Goal: Information Seeking & Learning: Learn about a topic

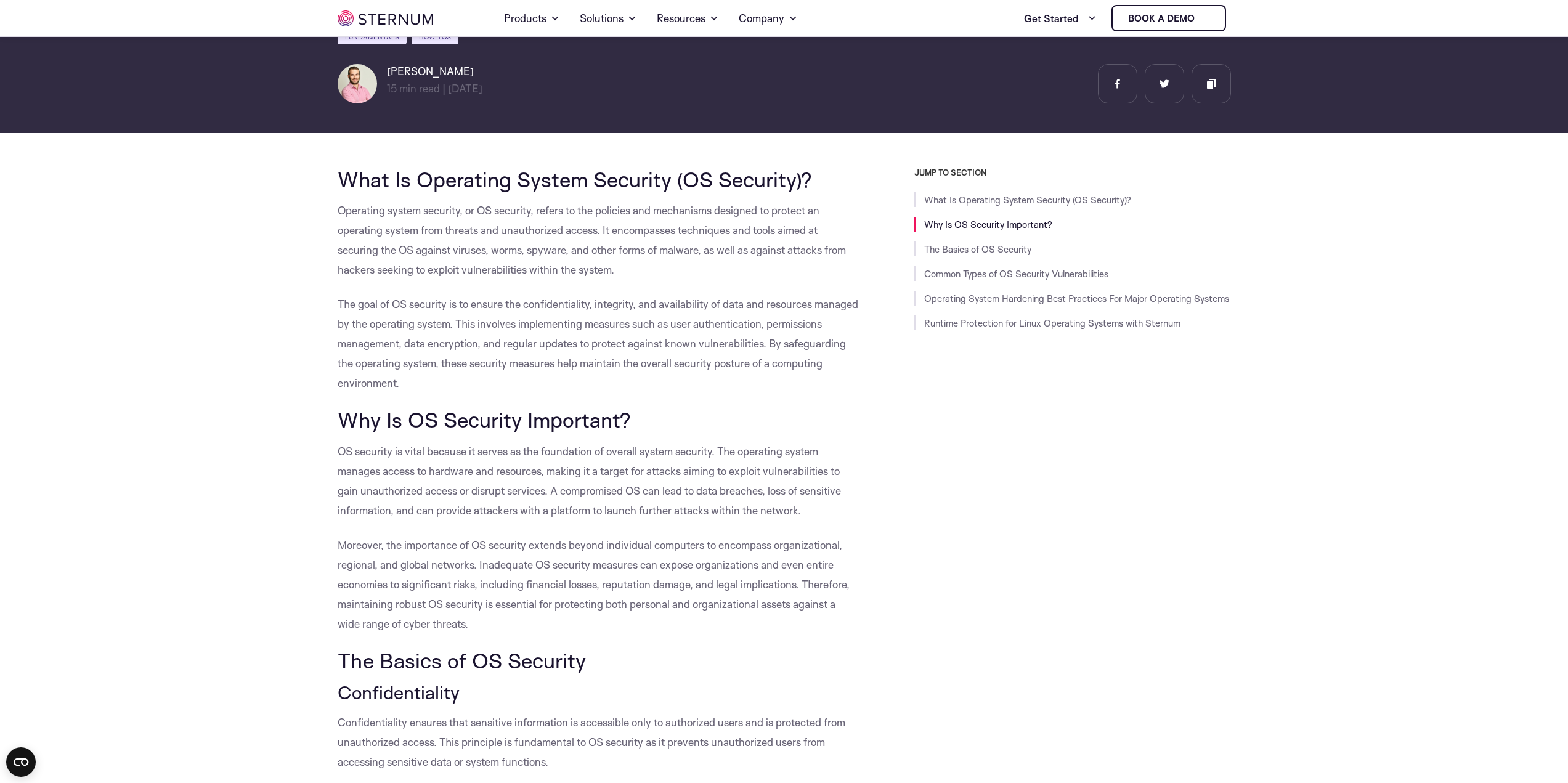
scroll to position [177, 0]
drag, startPoint x: 340, startPoint y: 175, endPoint x: 806, endPoint y: 168, distance: 466.1
click at [806, 168] on span "What Is Operating System Security (OS Security)?" at bounding box center [574, 178] width 474 height 26
copy span "What Is Operating System Security (OS Security)?"
drag, startPoint x: 473, startPoint y: 397, endPoint x: 454, endPoint y: 381, distance: 24.8
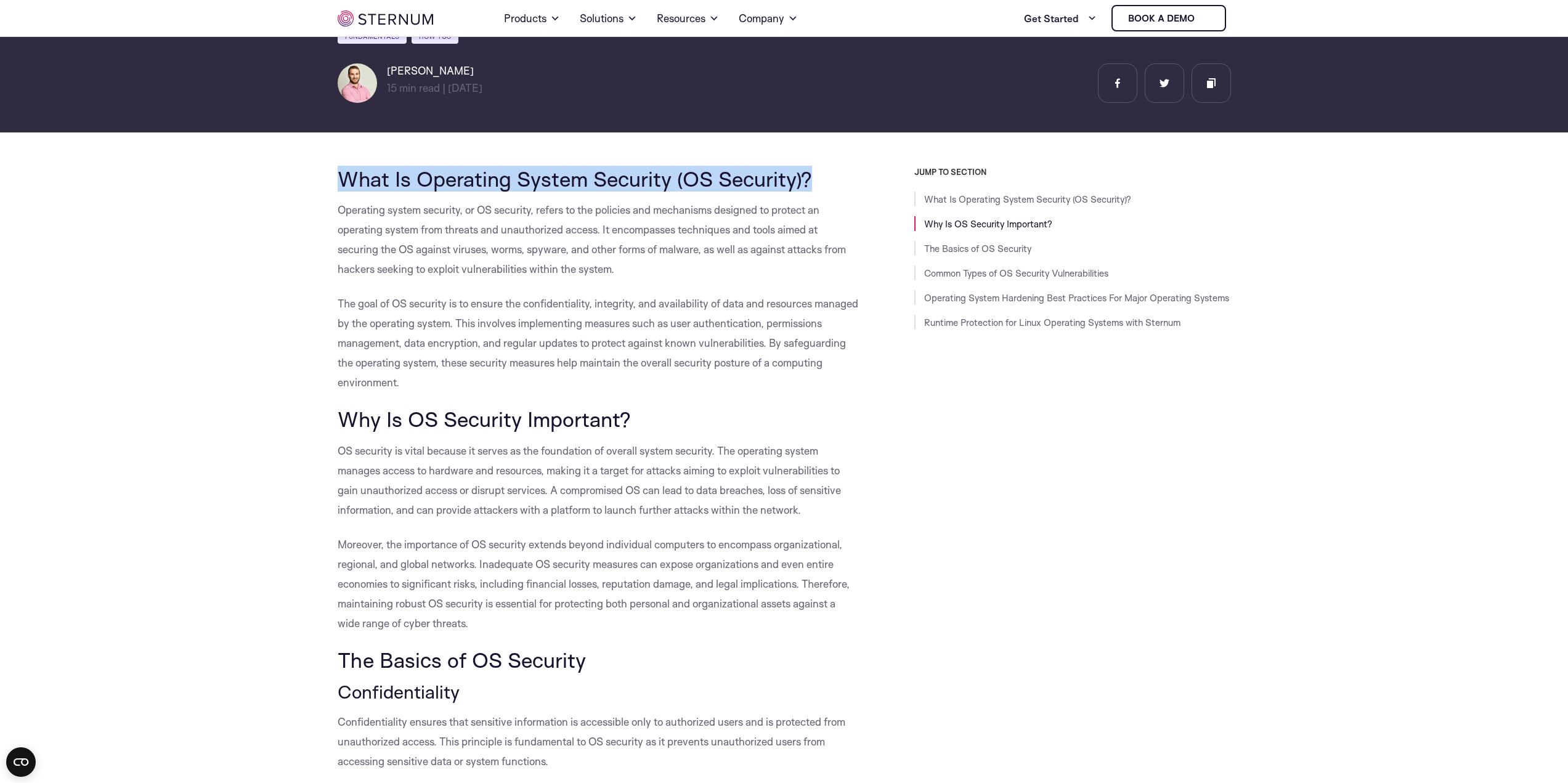
click at [453, 381] on span "The goal of OS security is to ensure the confidentiality, integrity, and availa…" at bounding box center [597, 342] width 520 height 92
drag, startPoint x: 485, startPoint y: 381, endPoint x: 316, endPoint y: 210, distance: 240.4
copy div "Operating system security, or OS security, refers to the policies and mechanism…"
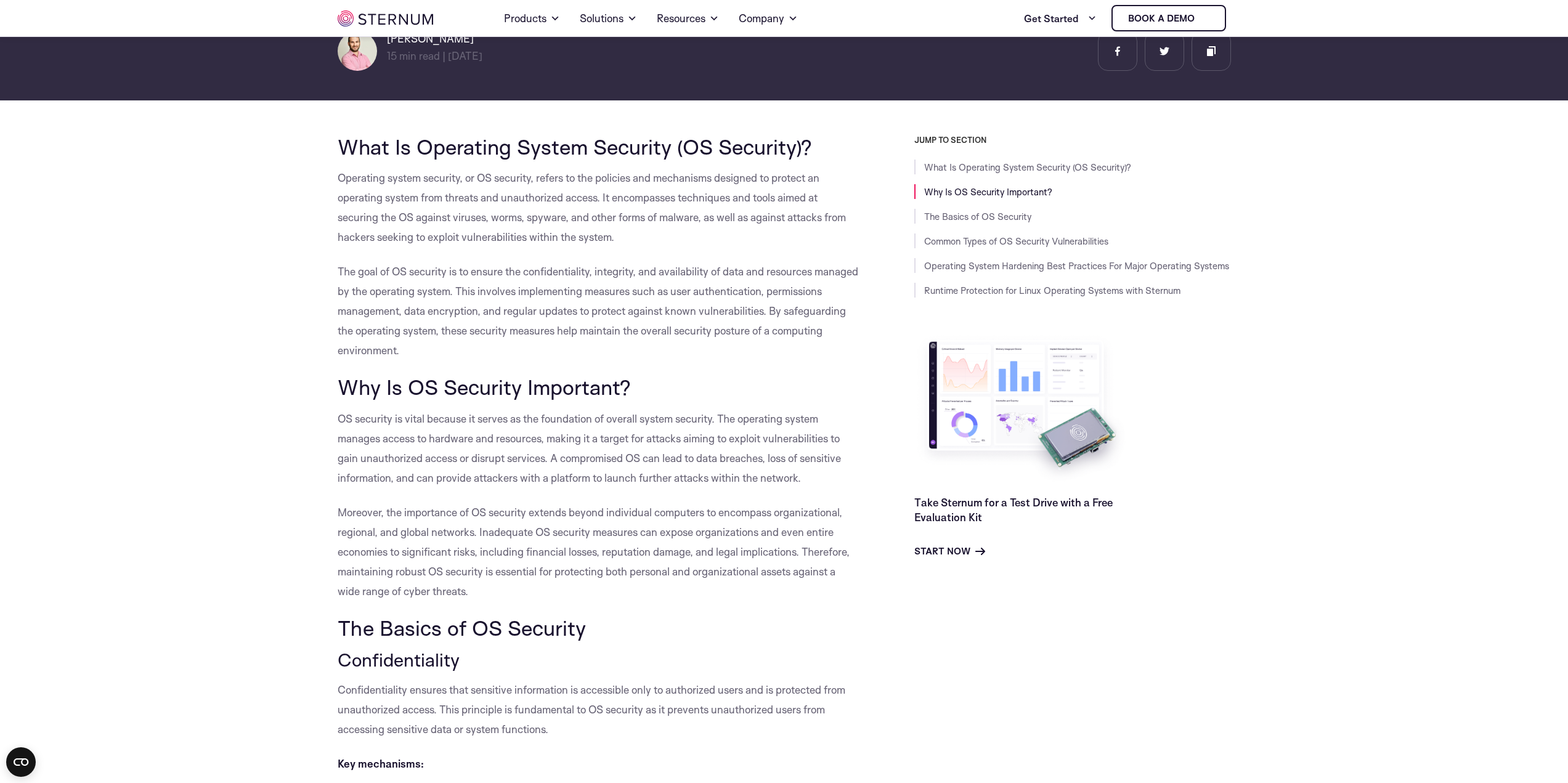
scroll to position [301, 0]
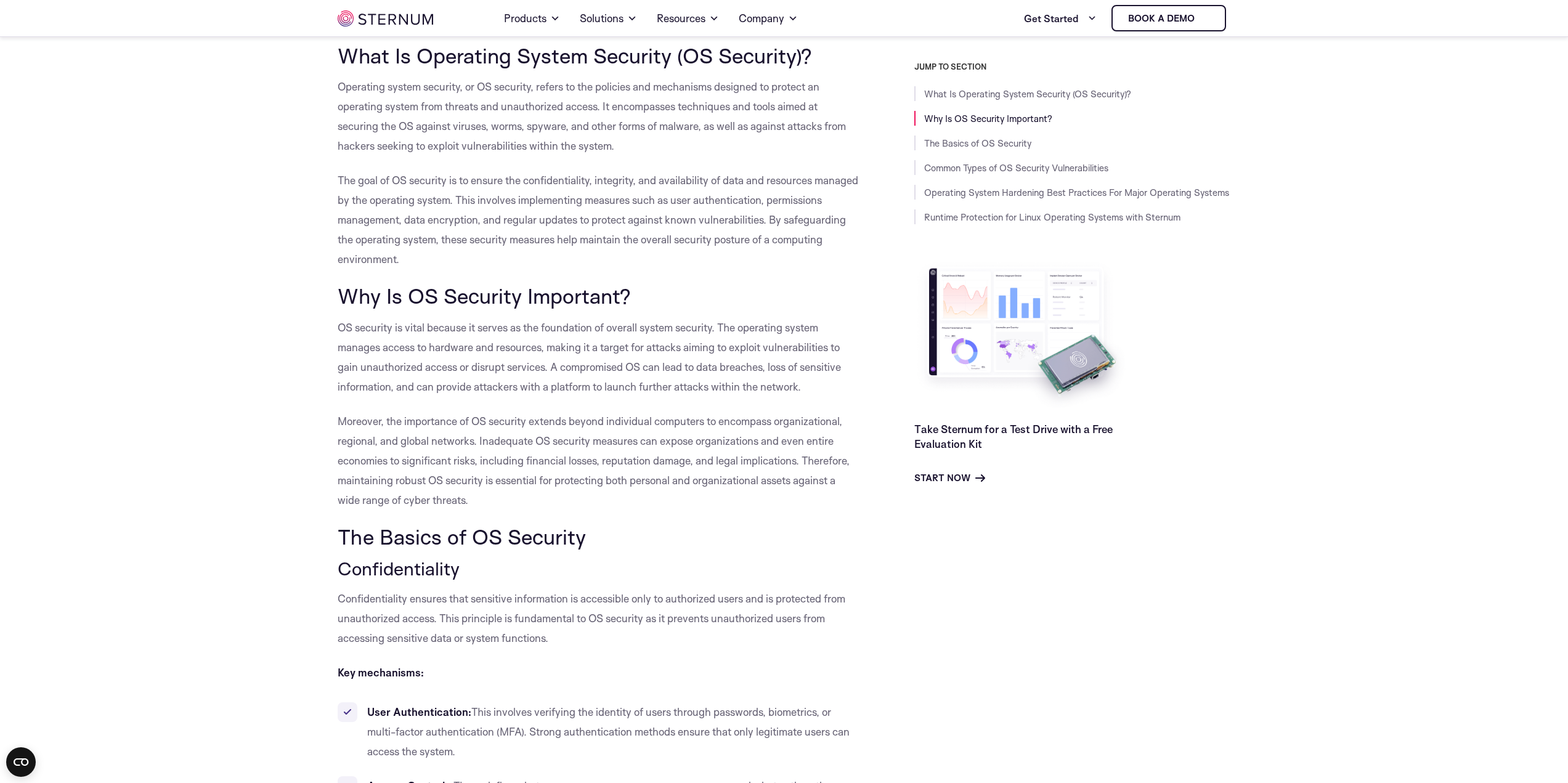
copy div "Operating system security, or OS security, refers to the policies and mechanism…"
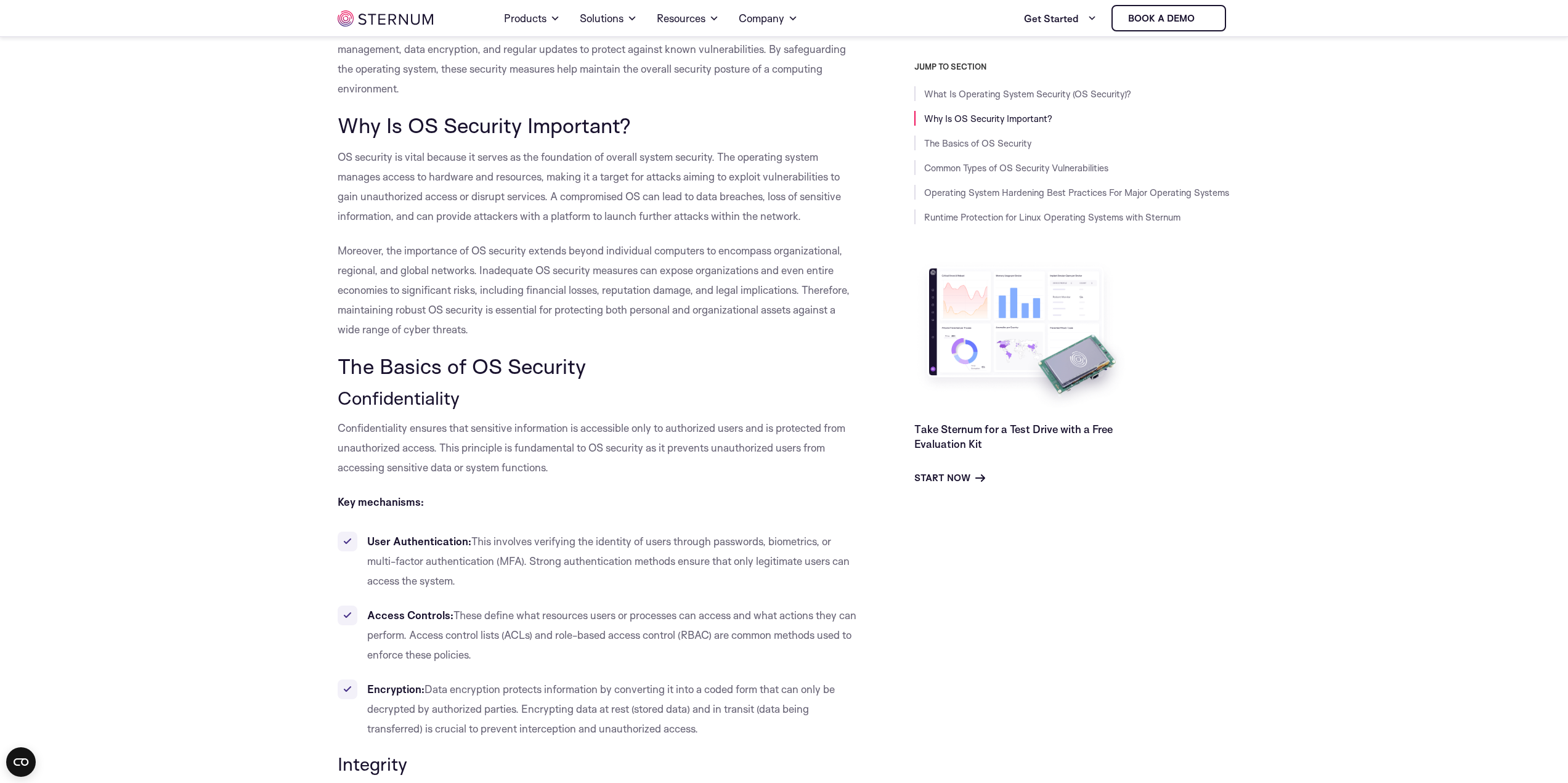
scroll to position [485, 0]
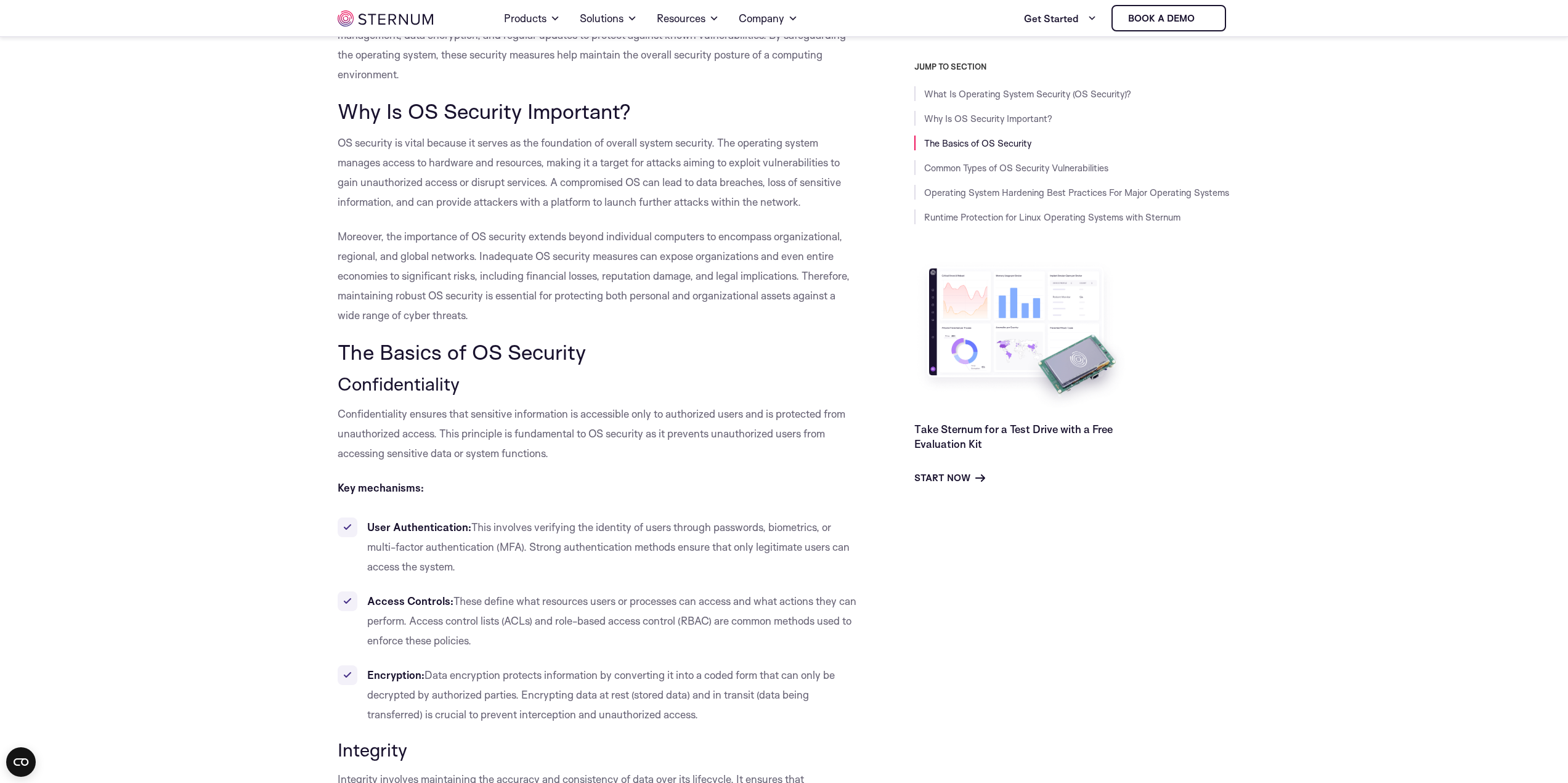
drag, startPoint x: 329, startPoint y: 109, endPoint x: 652, endPoint y: 109, distance: 323.0
copy span "Why Is OS Security Important?"
click at [489, 116] on span "Why Is OS Security Important?" at bounding box center [484, 111] width 293 height 26
click at [489, 116] on span "Why Is OS Security Important?" at bounding box center [484, 111] width 293 height 26
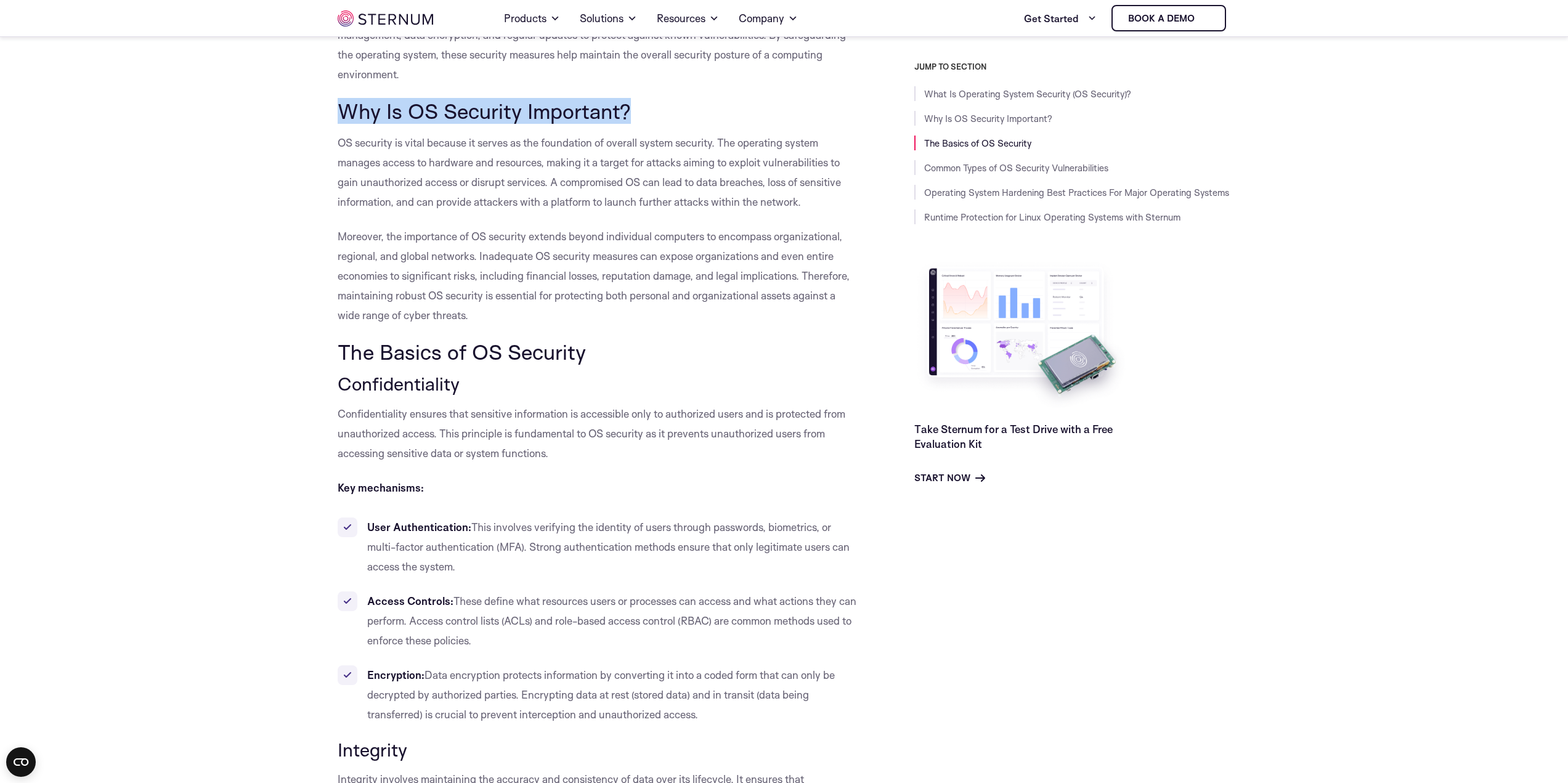
click at [489, 116] on span "Why Is OS Security Important?" at bounding box center [484, 111] width 293 height 26
click at [494, 279] on span "Moreover, the importance of OS security extends beyond individual computers to …" at bounding box center [593, 275] width 512 height 92
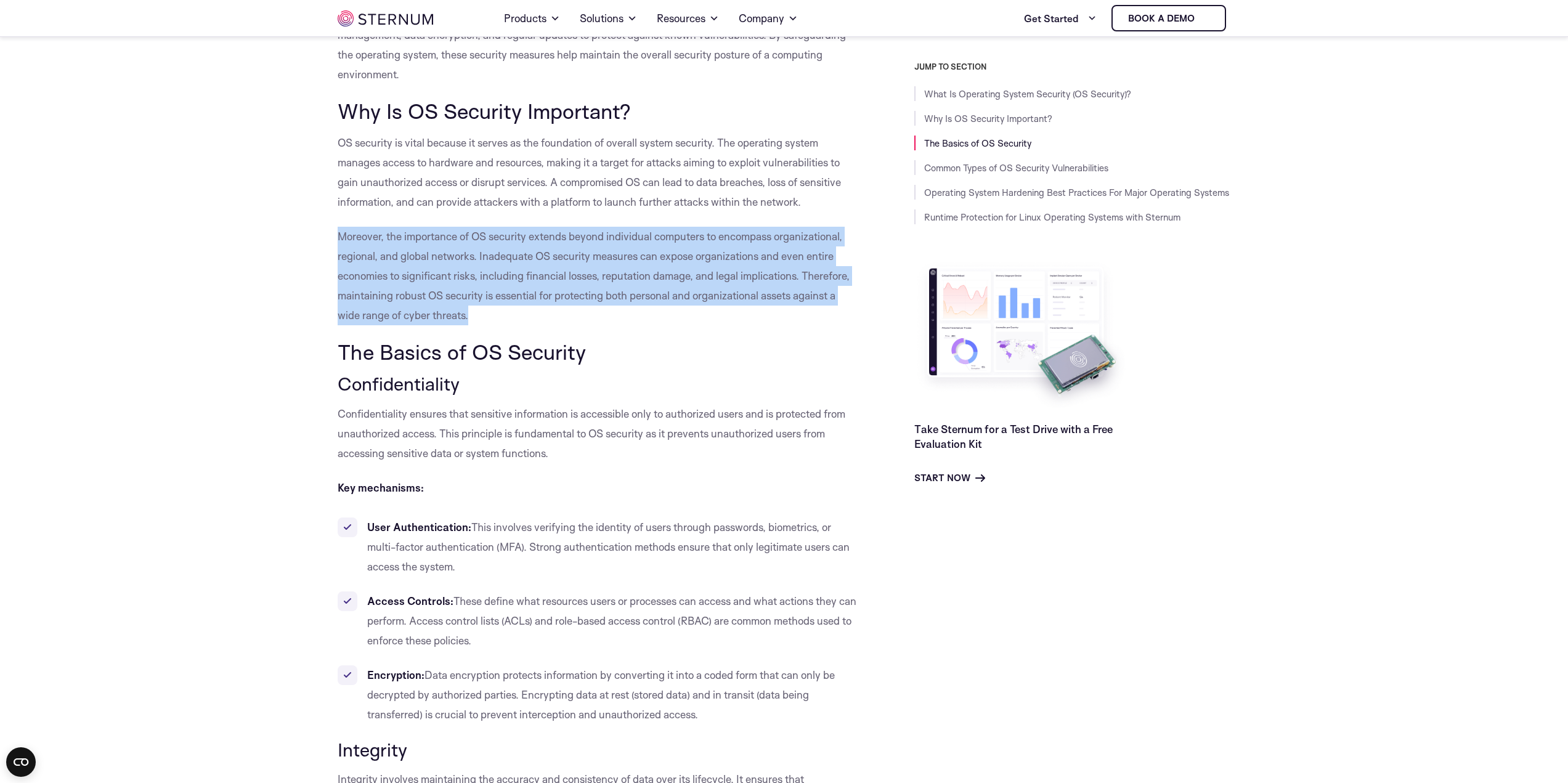
click at [494, 279] on span "Moreover, the importance of OS security extends beyond individual computers to …" at bounding box center [593, 275] width 512 height 92
click at [488, 309] on p "Moreover, the importance of OS security extends beyond individual computers to …" at bounding box center [597, 275] width 521 height 99
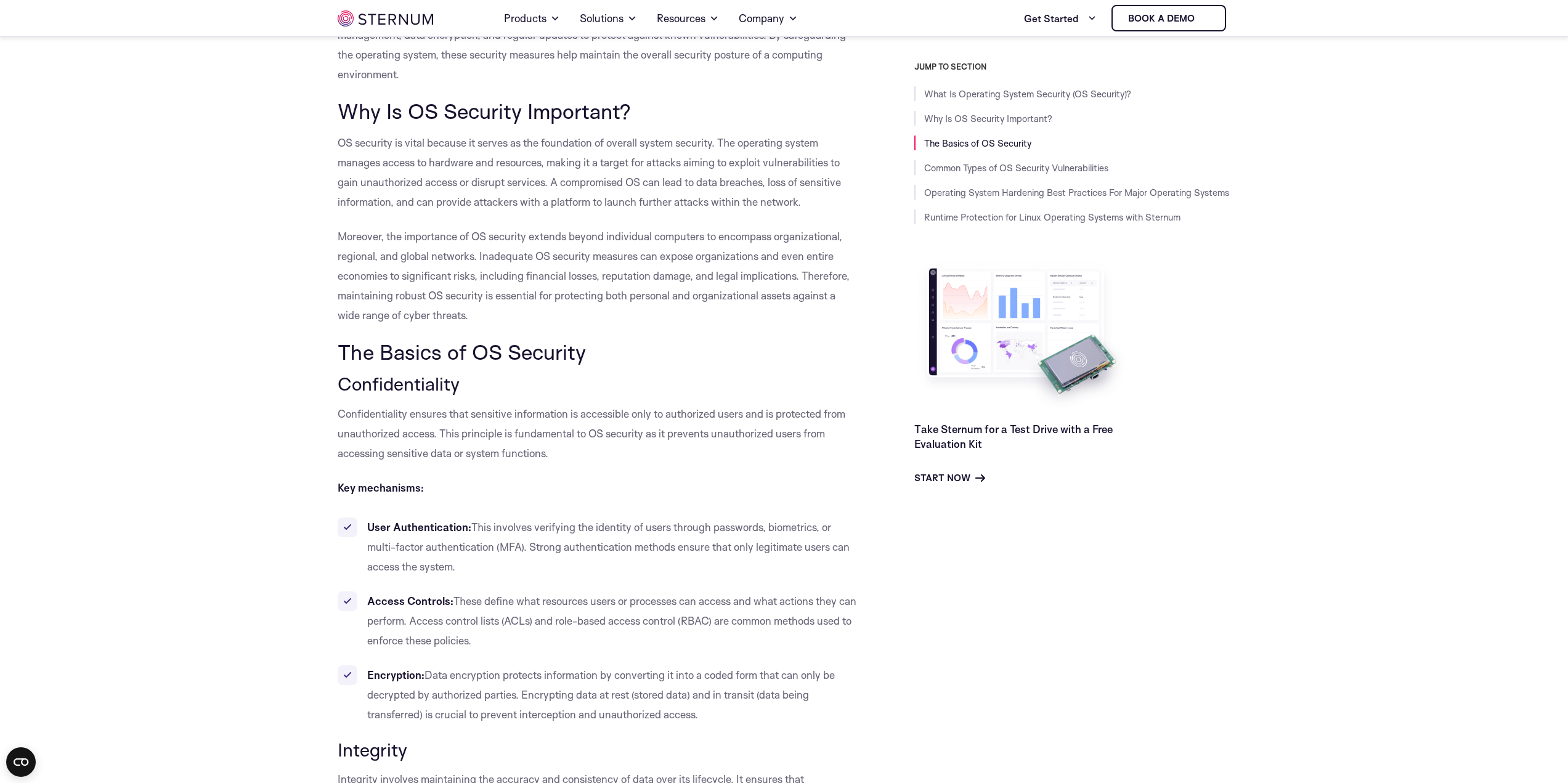
drag, startPoint x: 487, startPoint y: 316, endPoint x: 334, endPoint y: 142, distance: 231.7
copy div "OS security is vital because it serves as the foundation of overall system secu…"
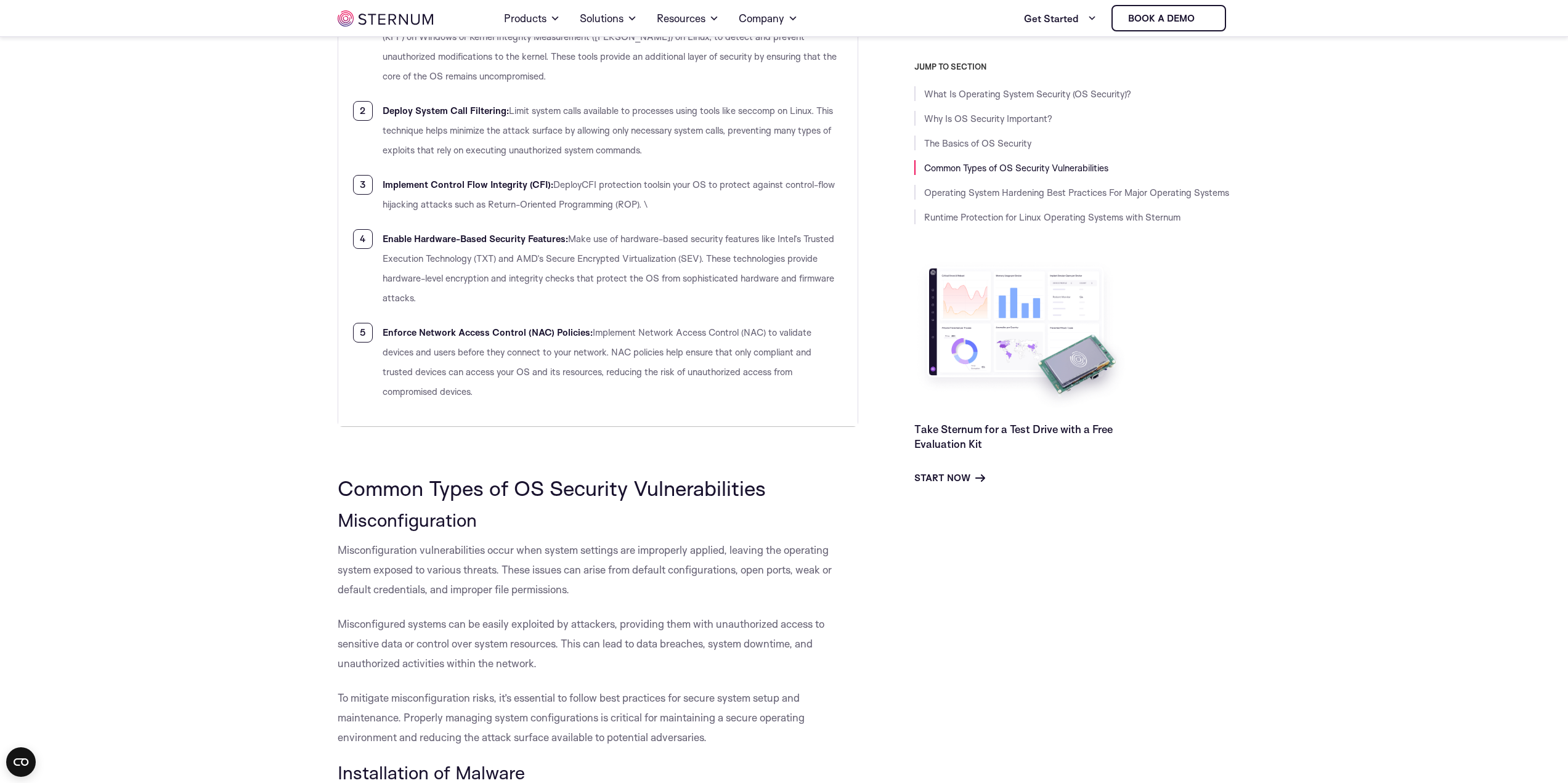
scroll to position [2271, 0]
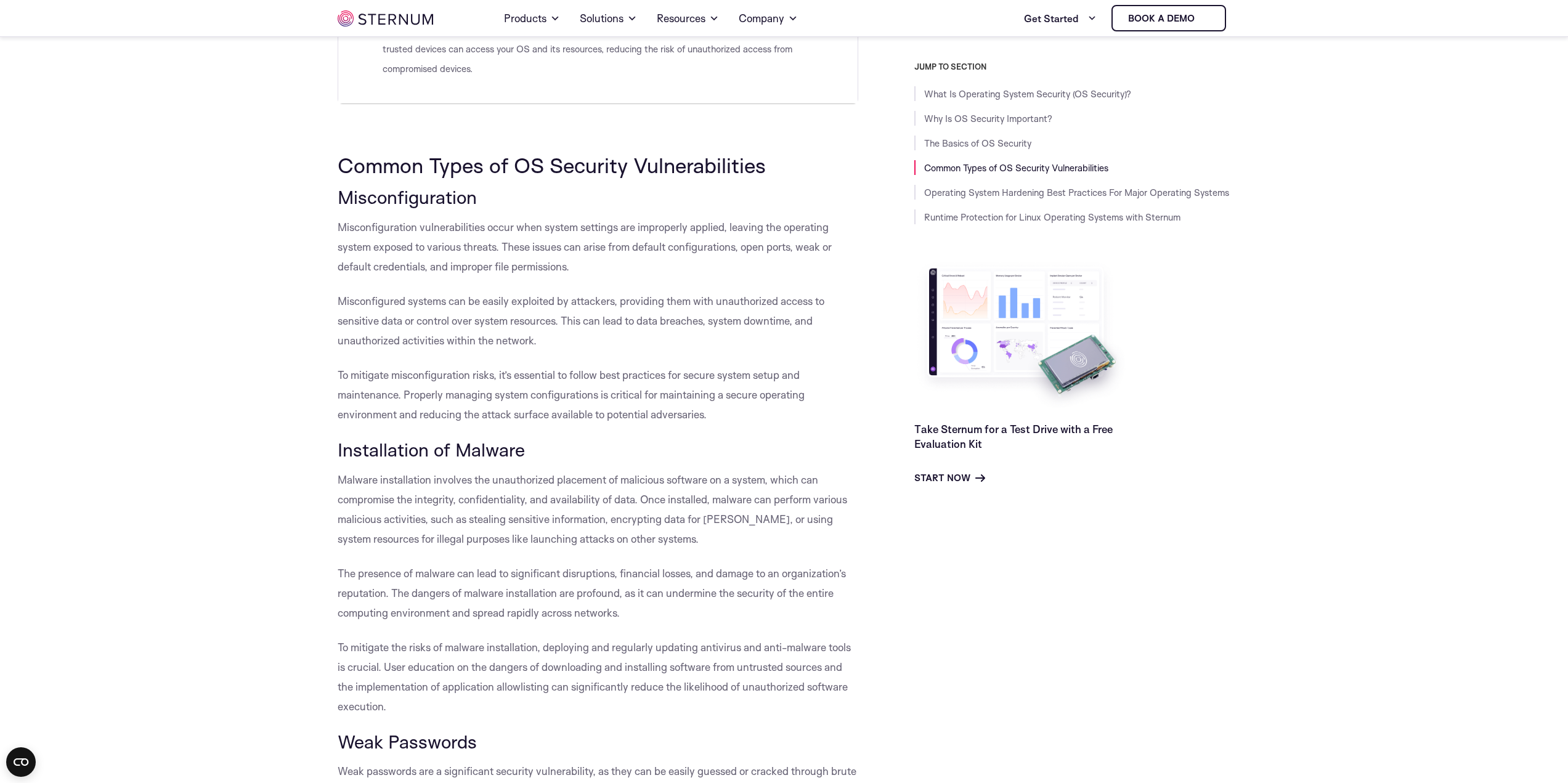
click at [493, 157] on span "Common Types of OS Security Vulnerabilities" at bounding box center [551, 165] width 428 height 26
copy div "Common Types of OS Security Vulnerabilities"
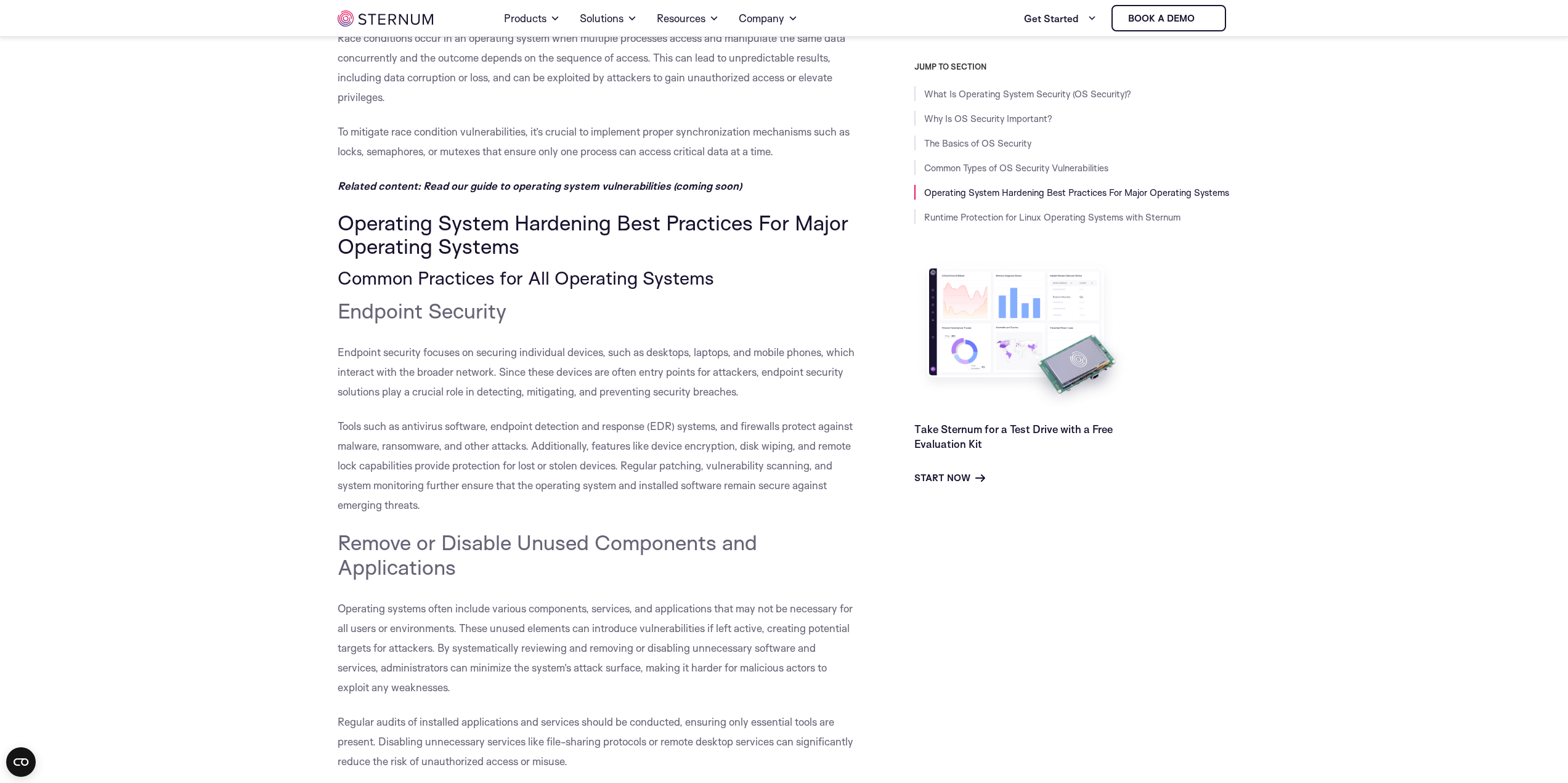
scroll to position [4119, 0]
drag, startPoint x: 536, startPoint y: 241, endPoint x: 271, endPoint y: 200, distance: 268.2
copy span "Operating System Hardening Best Practices For Major Operating Systems"
drag, startPoint x: 334, startPoint y: 277, endPoint x: 703, endPoint y: 282, distance: 369.0
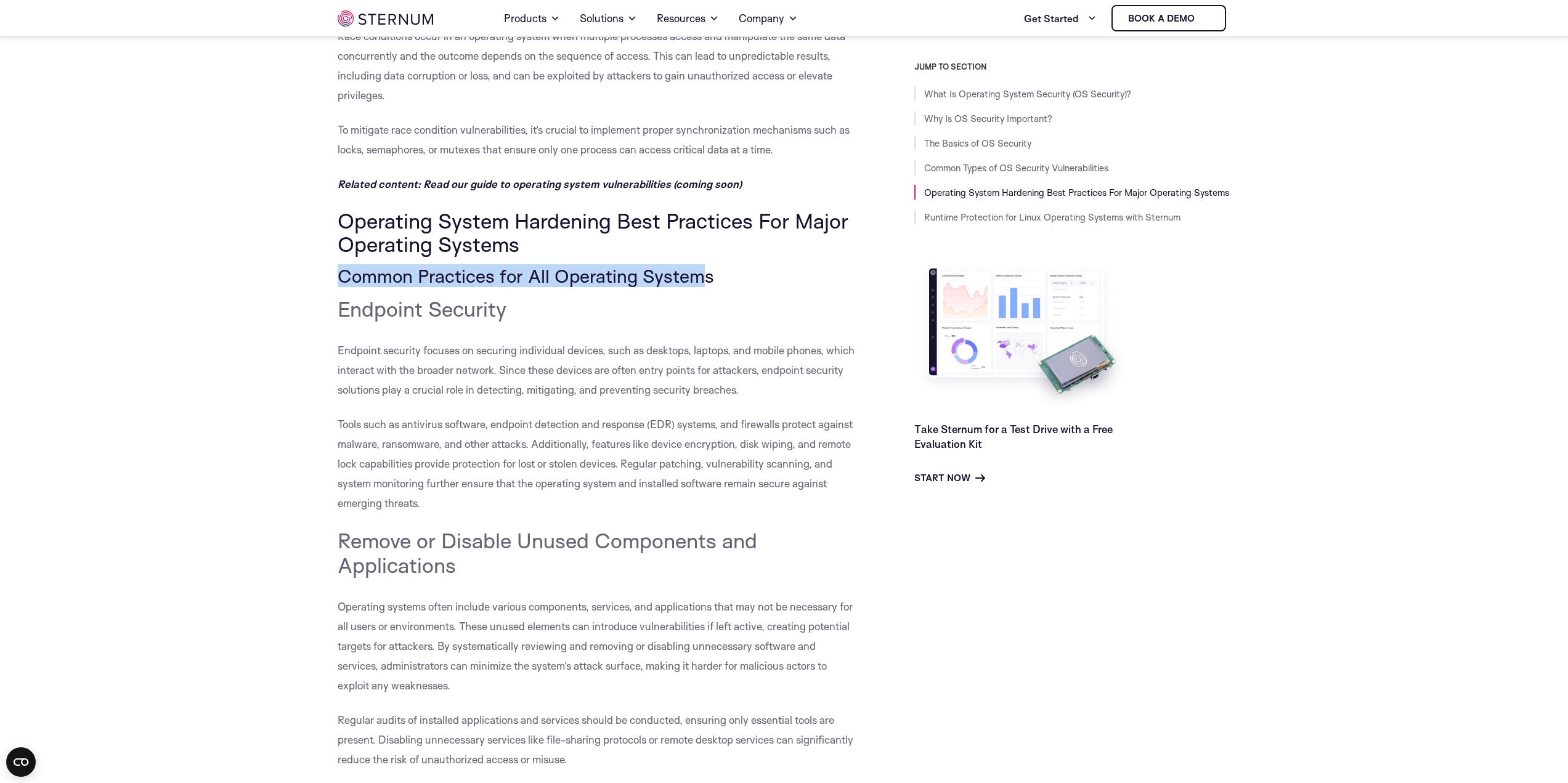
click at [703, 282] on span "Common Practices for All Operating Systems" at bounding box center [525, 275] width 377 height 23
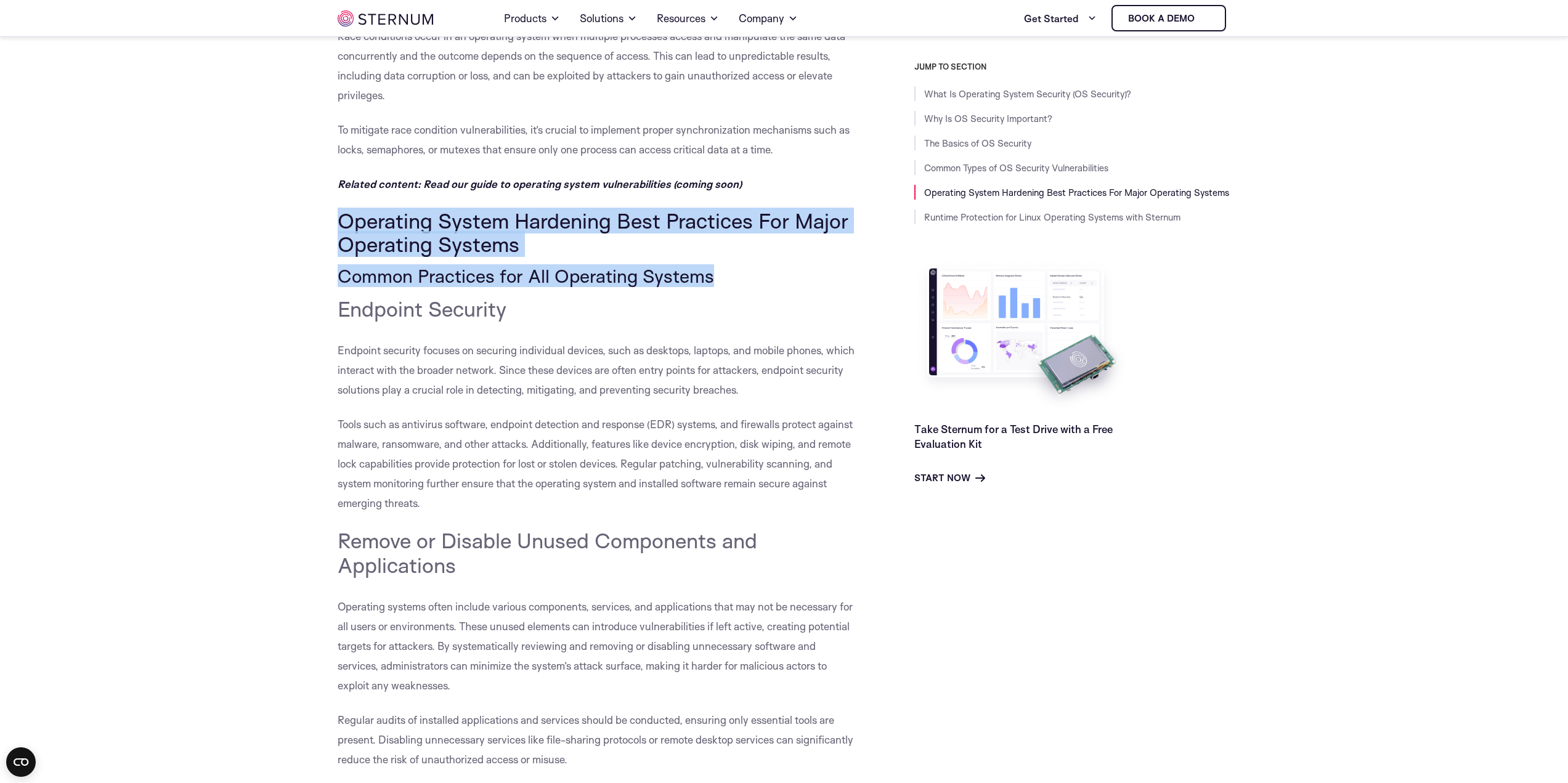
drag, startPoint x: 734, startPoint y: 284, endPoint x: 339, endPoint y: 222, distance: 399.8
copy div "Operating System Hardening Best Practices For Major Operating Systems Common Pr…"
